Goal: Transaction & Acquisition: Purchase product/service

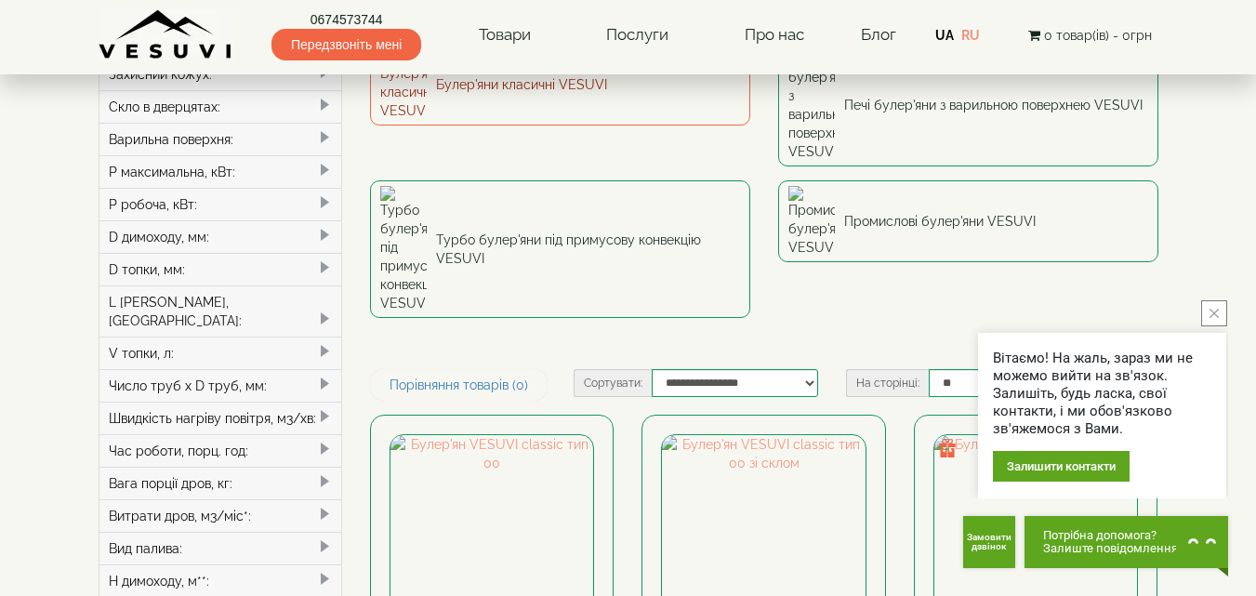
scroll to position [279, 0]
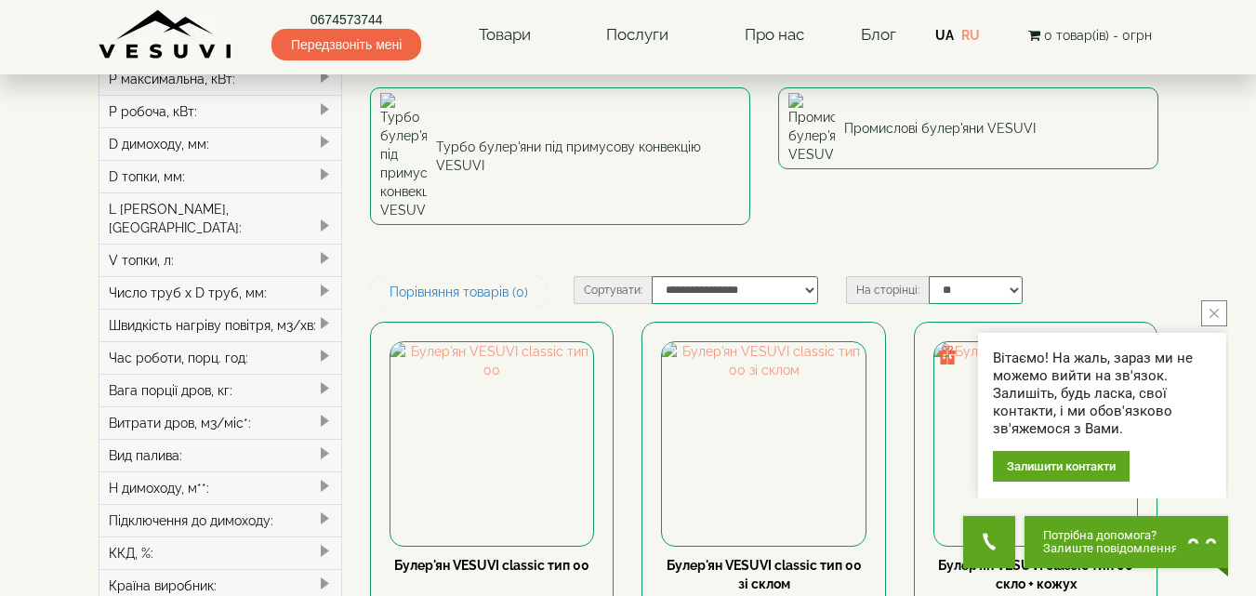
click at [1227, 319] on div "Вітаємо! На жаль, зараз ми не можемо вийти на зв'язок. Залишіть, будь ласка, св…" at bounding box center [1102, 399] width 252 height 198
click at [1223, 318] on button "close button" at bounding box center [1214, 313] width 26 height 26
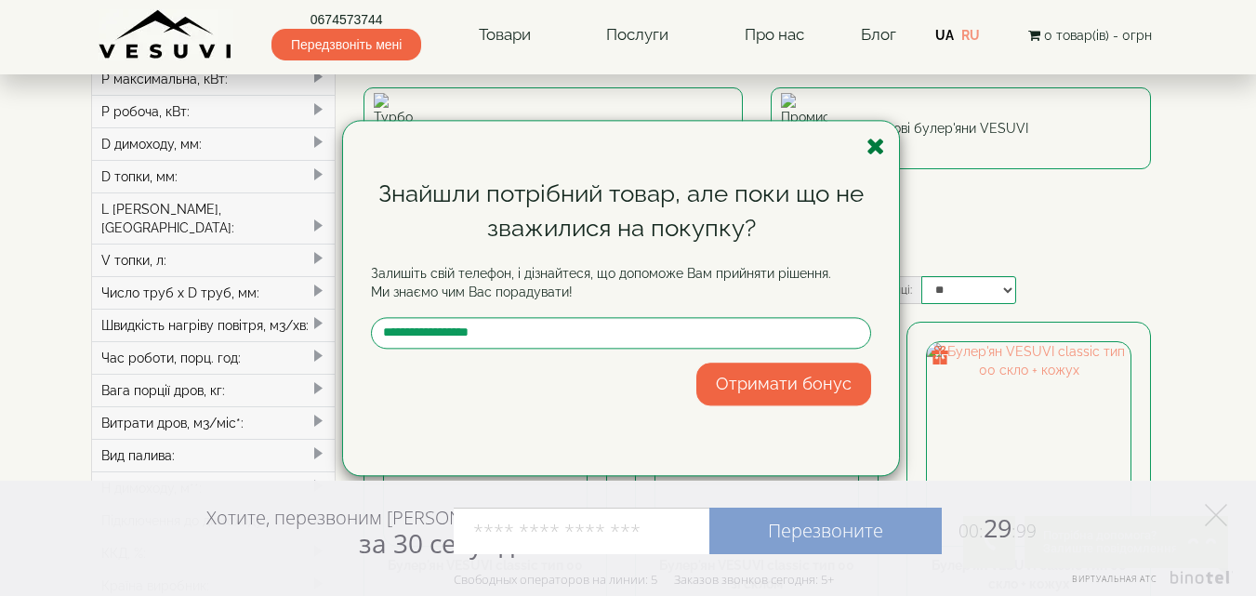
click at [877, 148] on icon "button" at bounding box center [875, 146] width 19 height 23
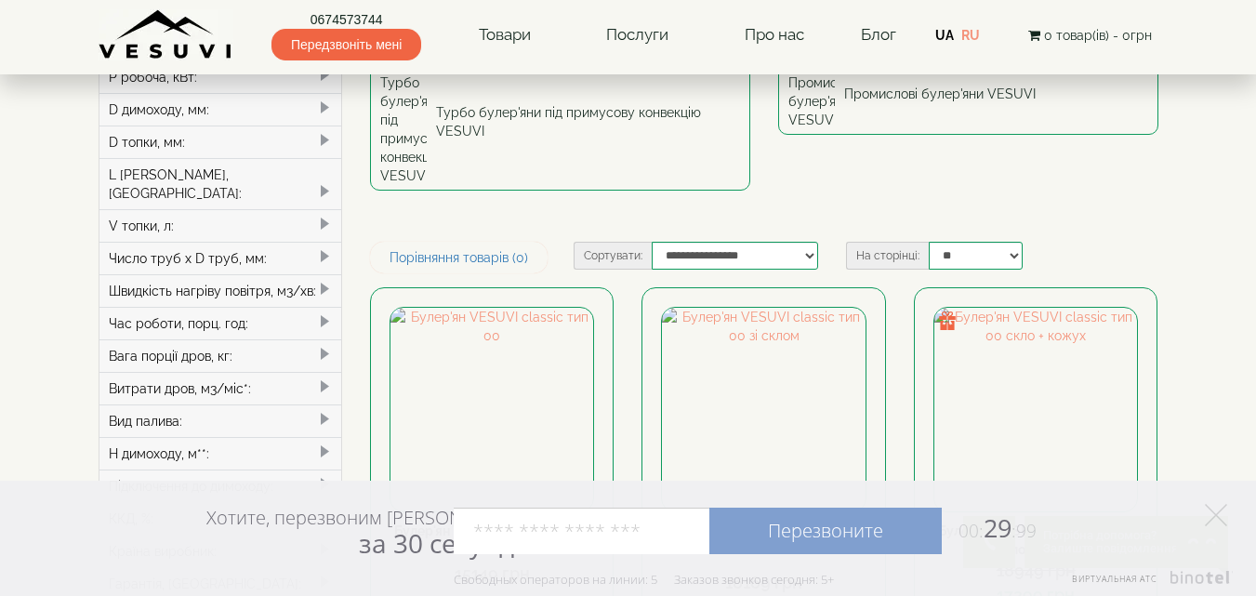
scroll to position [465, 0]
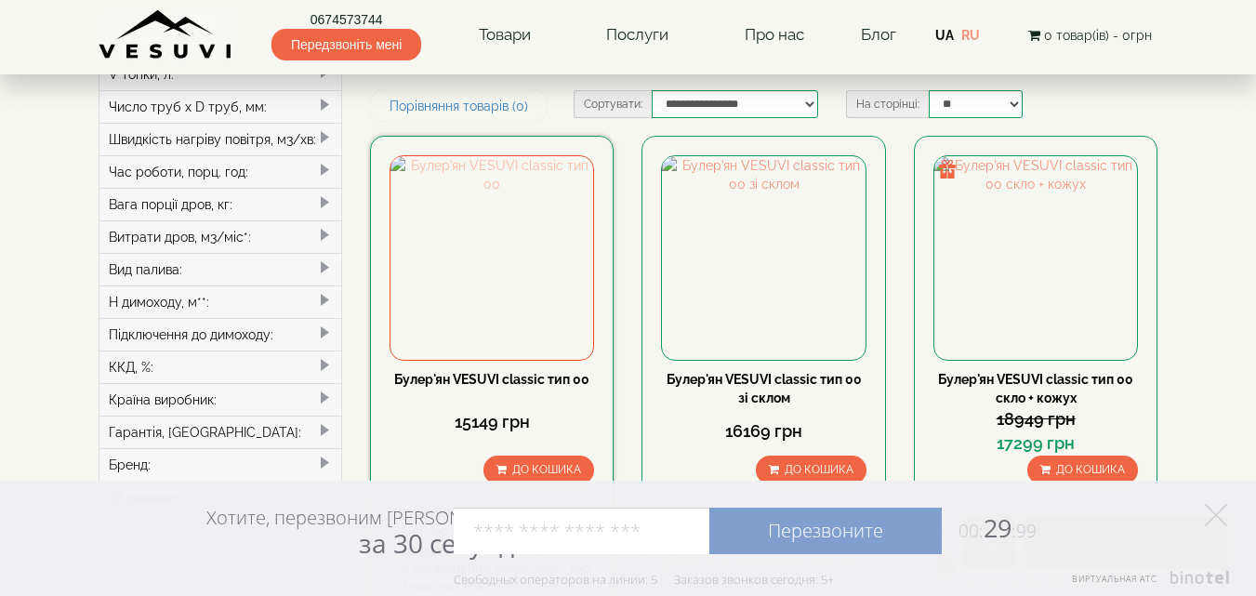
click at [507, 156] on img at bounding box center [491, 257] width 203 height 203
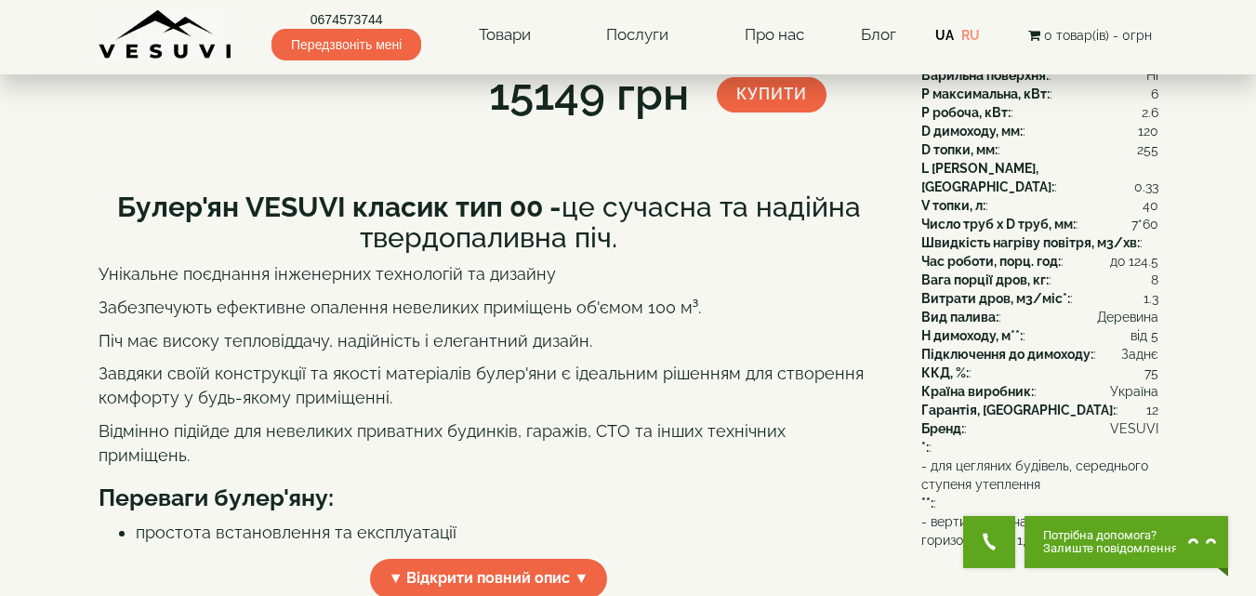
scroll to position [186, 0]
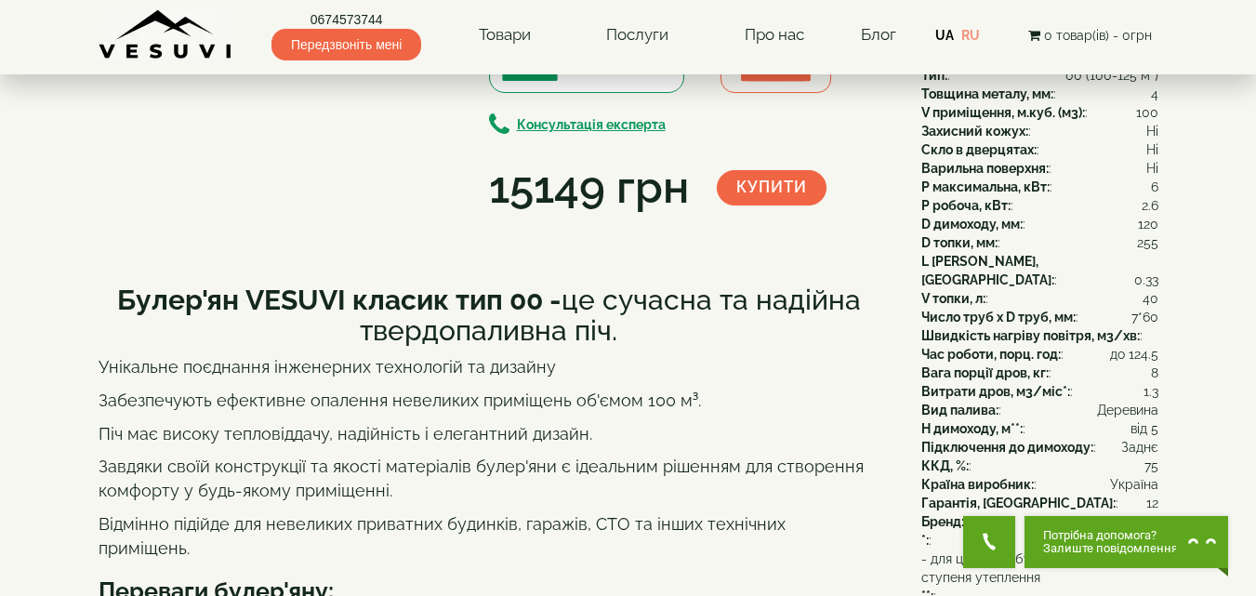
click at [288, 46] on img at bounding box center [269, 18] width 103 height 58
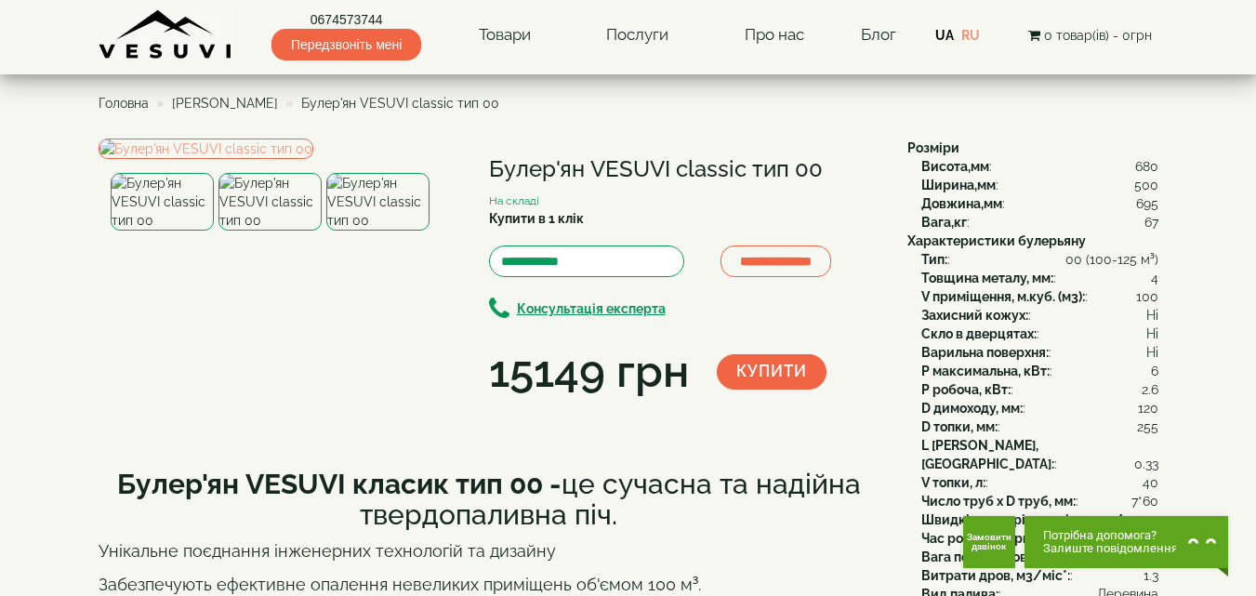
scroll to position [0, 0]
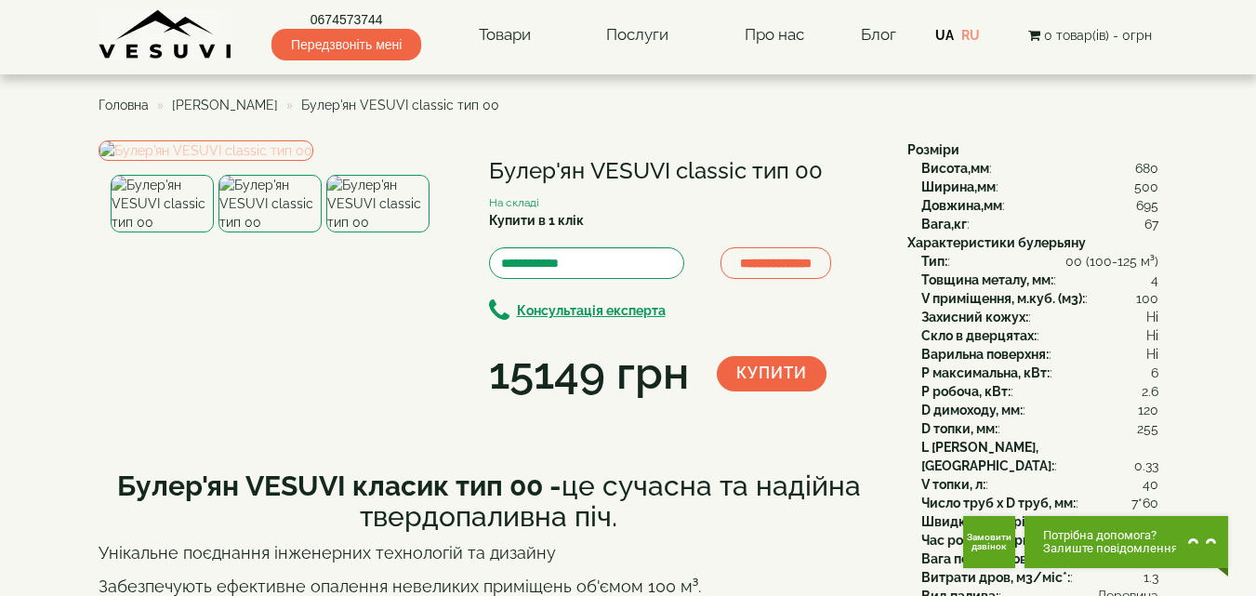
click at [265, 161] on img at bounding box center [206, 150] width 215 height 20
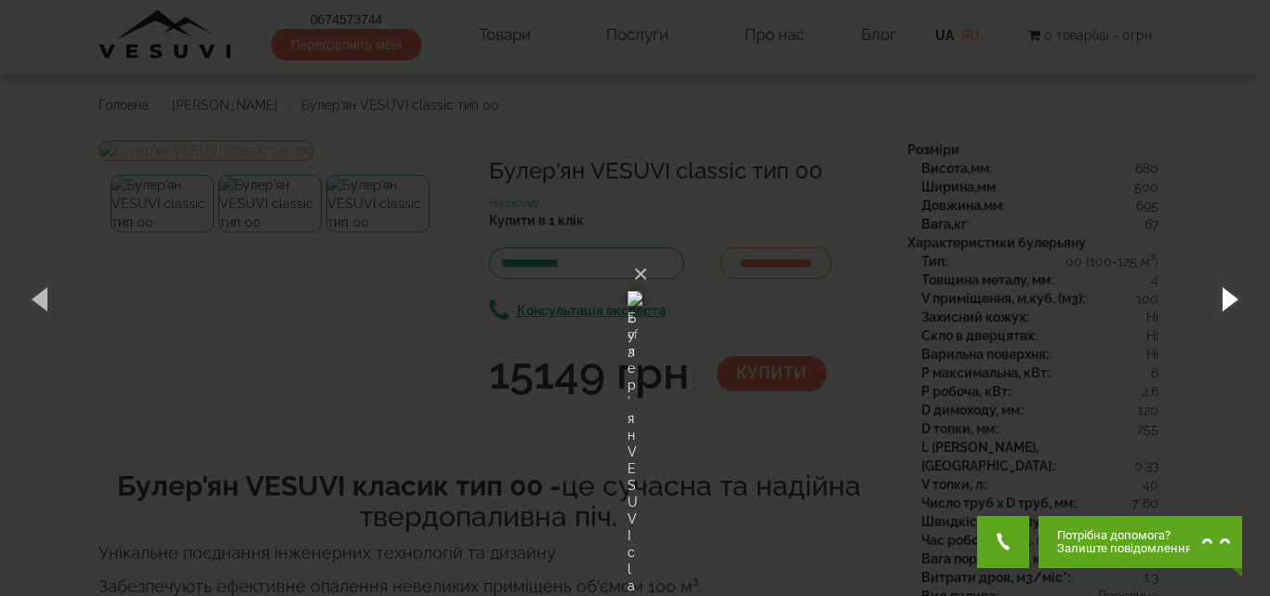
click at [1221, 297] on button "button" at bounding box center [1228, 298] width 84 height 102
click at [648, 254] on button "×" at bounding box center [640, 274] width 15 height 41
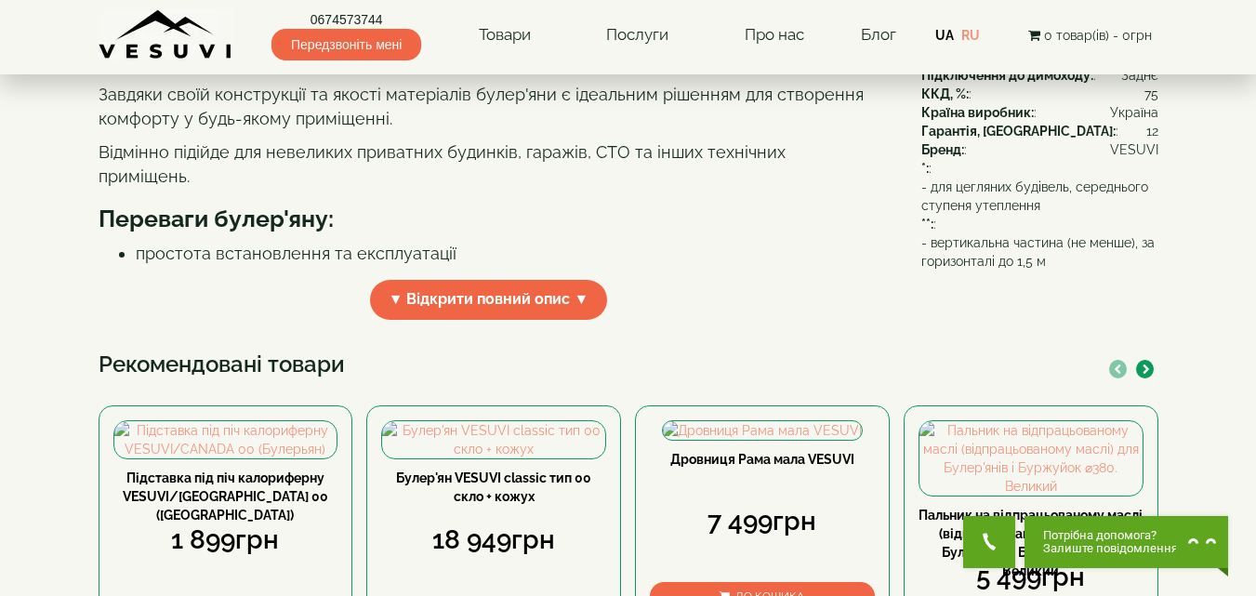
scroll to position [37, 0]
